Goal: Register for event/course

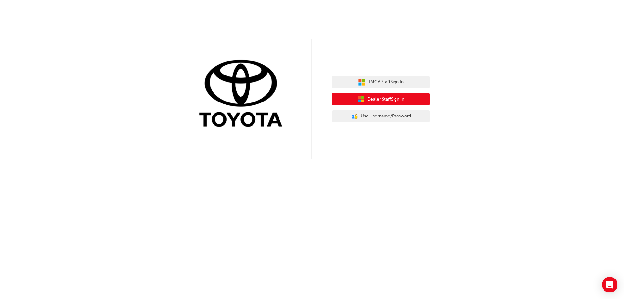
click at [385, 100] on span "Dealer Staff Sign In" at bounding box center [385, 98] width 37 height 7
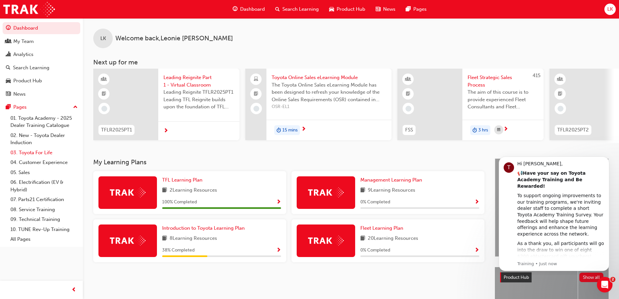
click at [44, 153] on link "03. Toyota For Life" at bounding box center [44, 152] width 72 height 10
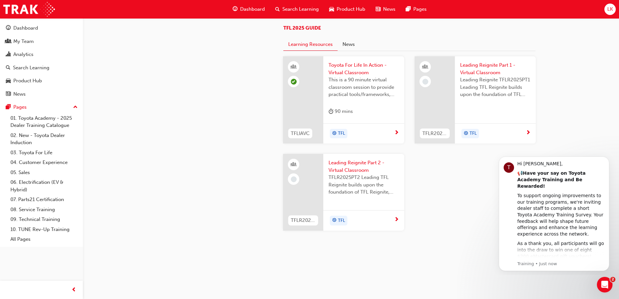
scroll to position [552, 0]
click at [365, 76] on span "Toyota For Life In Action - Virtual Classroom" at bounding box center [363, 68] width 70 height 15
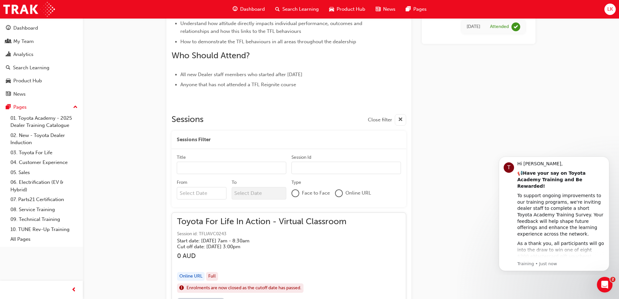
scroll to position [400, 0]
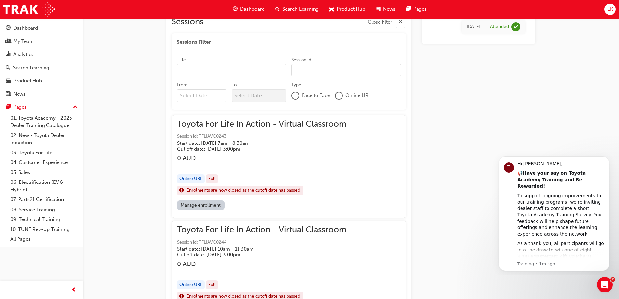
click at [234, 70] on input "Title" at bounding box center [231, 70] width 109 height 12
click at [346, 169] on div "button" at bounding box center [261, 165] width 169 height 7
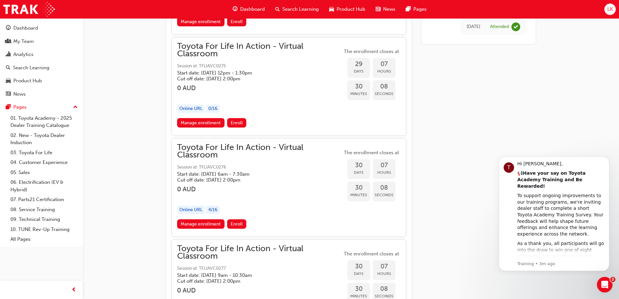
scroll to position [7377, 0]
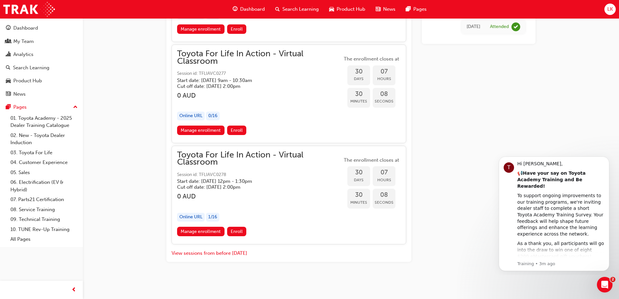
drag, startPoint x: 621, startPoint y: 151, endPoint x: 8, endPoint y: 15, distance: 627.9
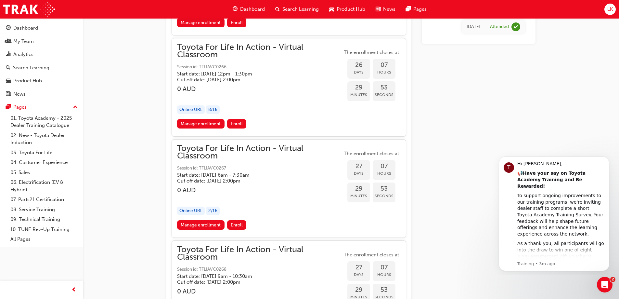
scroll to position [6240, 0]
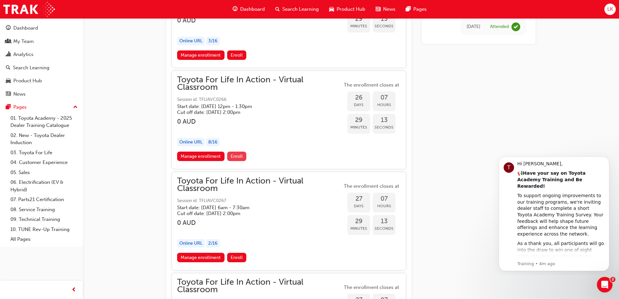
click at [236, 156] on span "Enroll" at bounding box center [237, 156] width 12 height 6
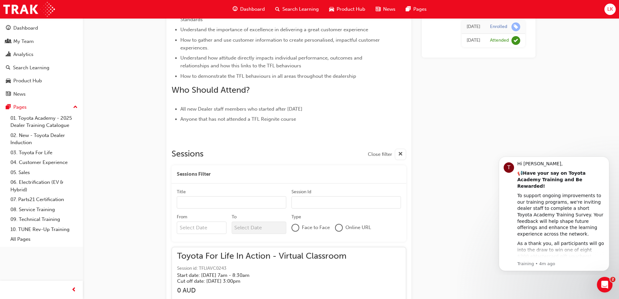
click at [209, 203] on input "Title" at bounding box center [231, 202] width 109 height 12
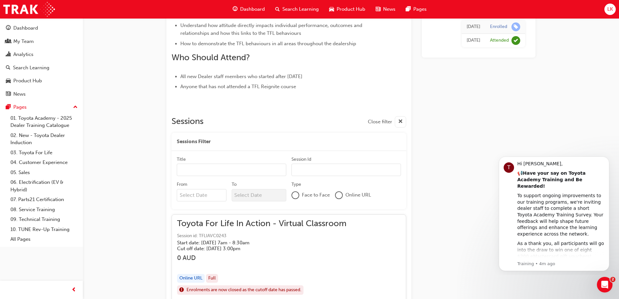
click at [313, 167] on input "Session Id" at bounding box center [345, 169] width 109 height 12
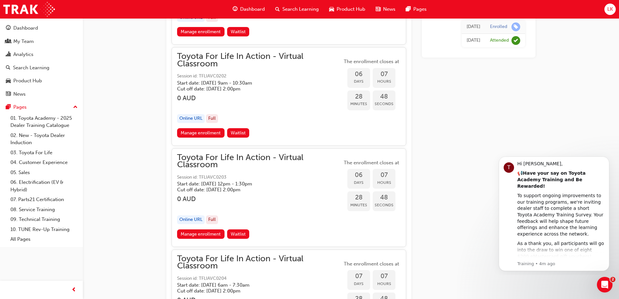
scroll to position [1568, 0]
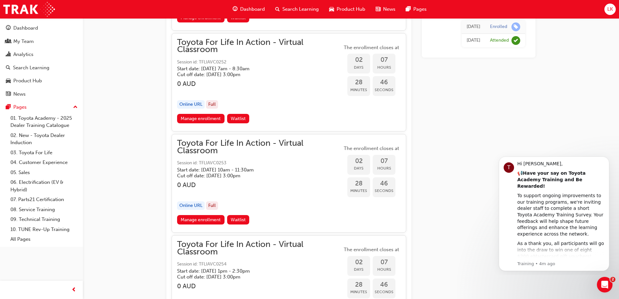
scroll to position [1210, 0]
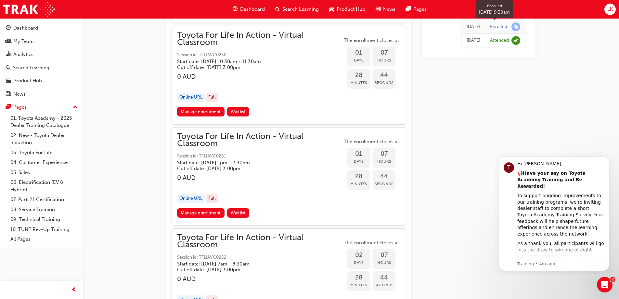
click at [513, 28] on span "learningRecordVerb_ENROLL-icon" at bounding box center [515, 26] width 9 height 9
click at [496, 29] on div "Enrolled" at bounding box center [498, 27] width 17 height 6
click at [466, 27] on div "[DATE]" at bounding box center [473, 26] width 14 height 7
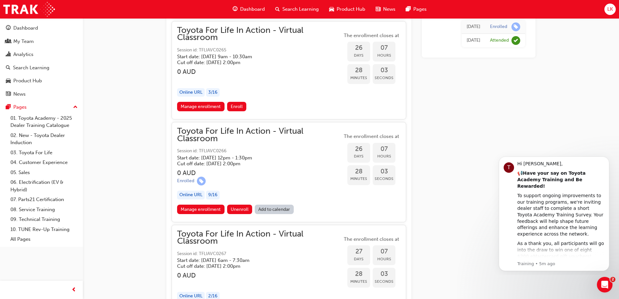
scroll to position [5953, 0]
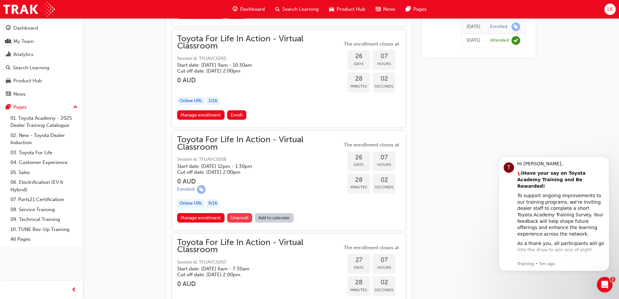
click at [240, 217] on span "Unenroll" at bounding box center [240, 218] width 18 height 6
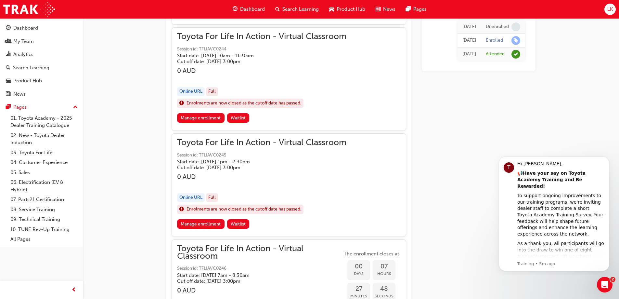
scroll to position [366, 0]
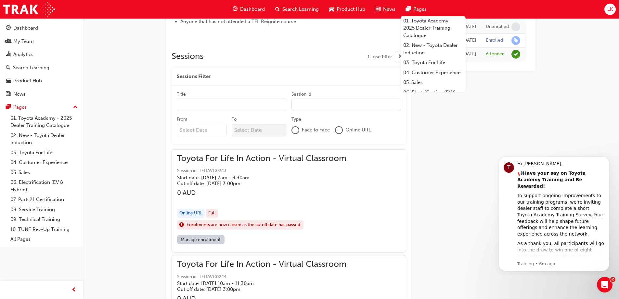
drag, startPoint x: 119, startPoint y: 2, endPoint x: 138, endPoint y: 80, distance: 80.8
